Goal: Transaction & Acquisition: Purchase product/service

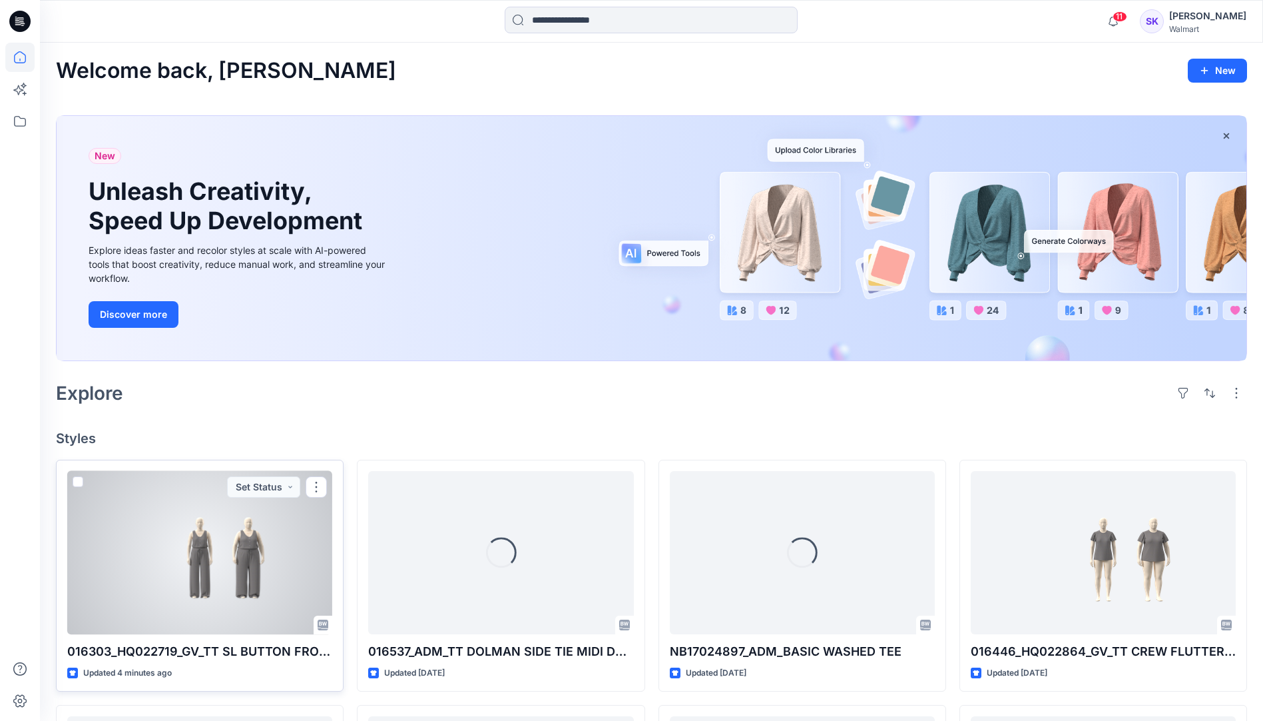
click at [231, 549] on div at bounding box center [199, 552] width 265 height 163
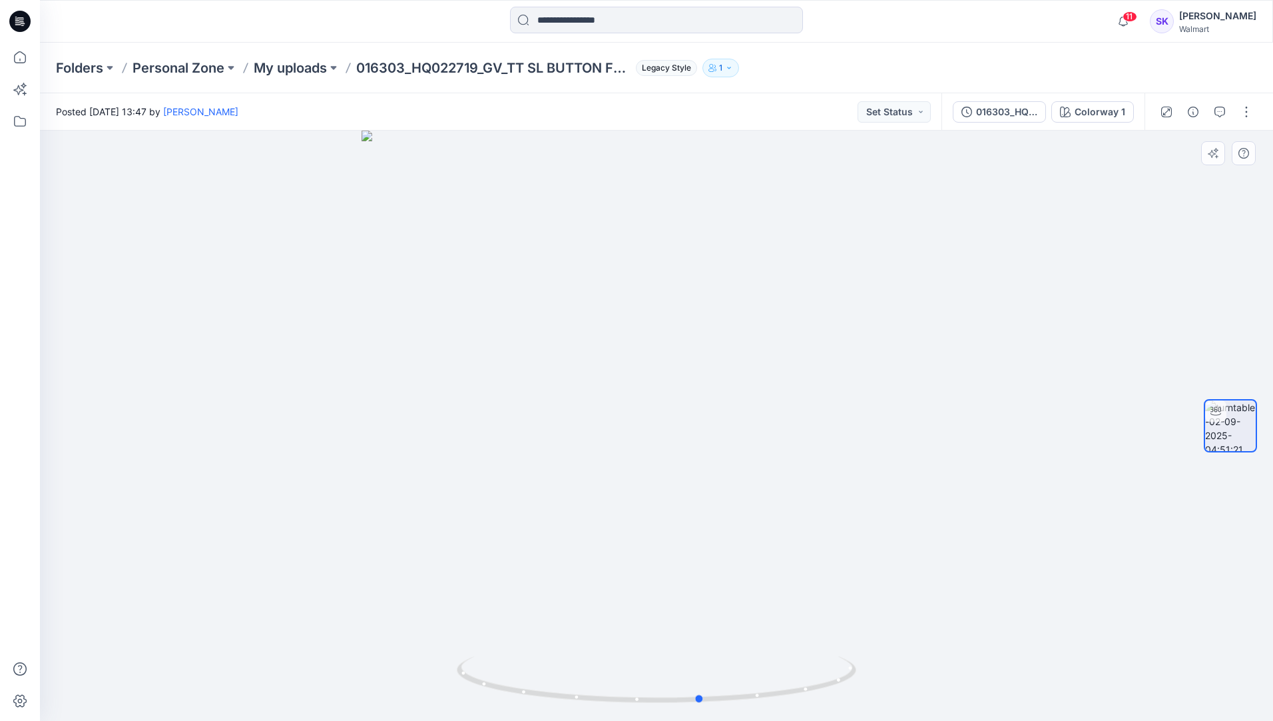
drag, startPoint x: 737, startPoint y: 704, endPoint x: 403, endPoint y: 615, distance: 345.9
click at [379, 645] on div at bounding box center [657, 426] width 1234 height 590
